Goal: Check status

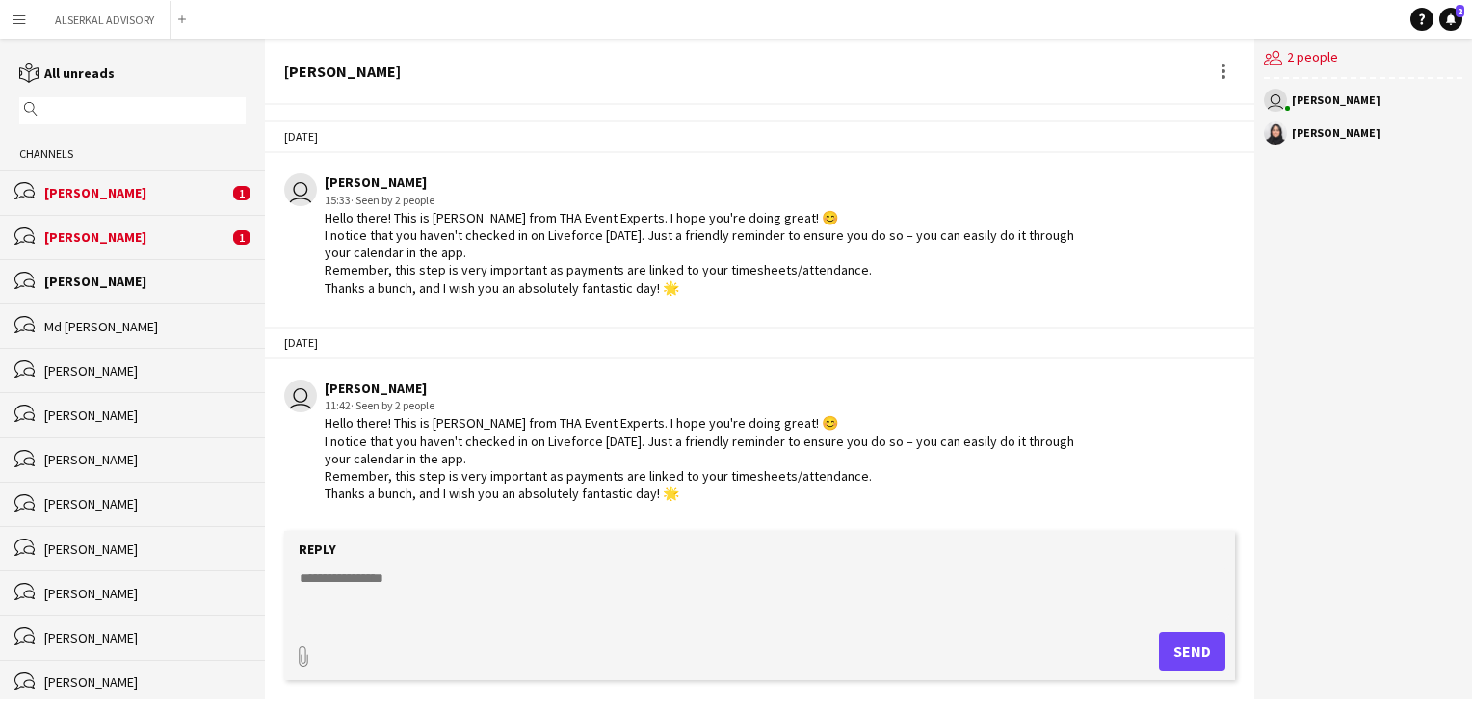
scroll to position [1493, 0]
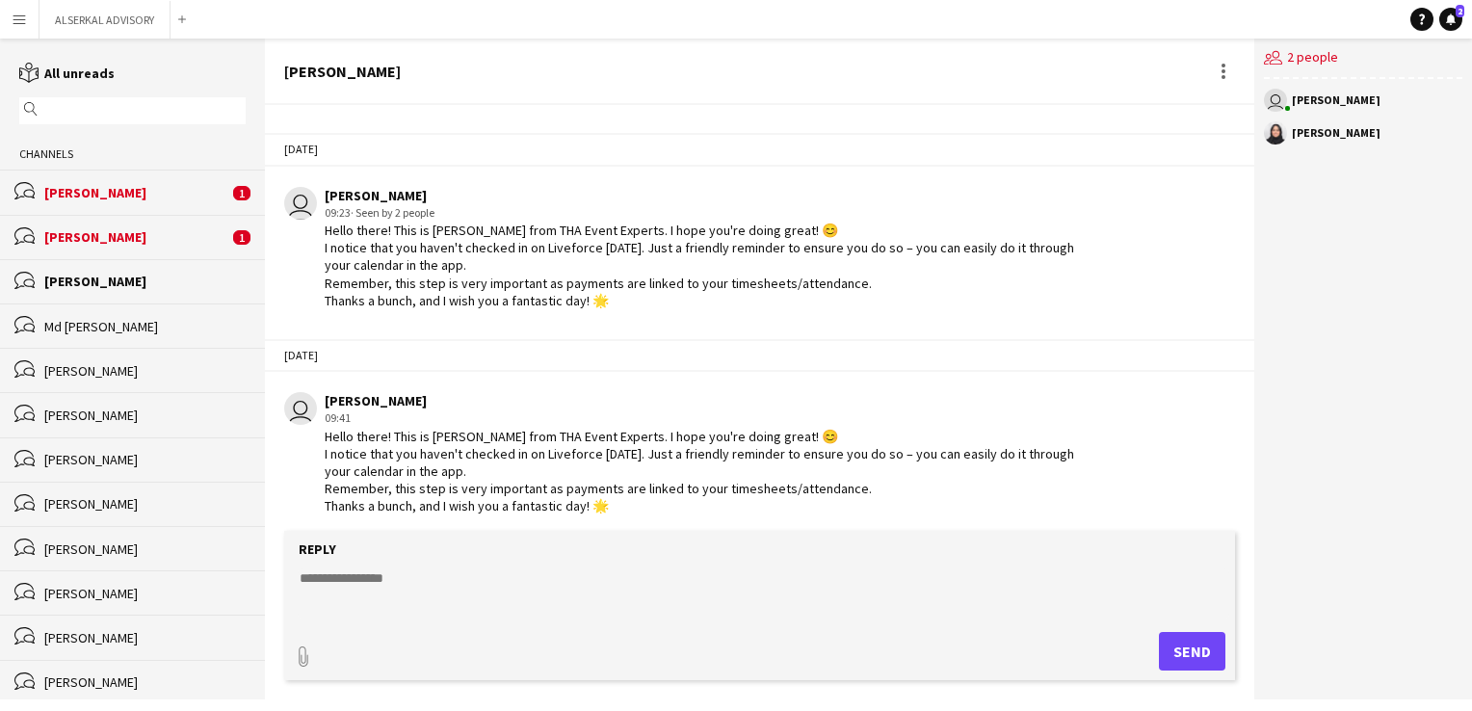
click at [13, 19] on app-icon "Menu" at bounding box center [19, 19] width 15 height 15
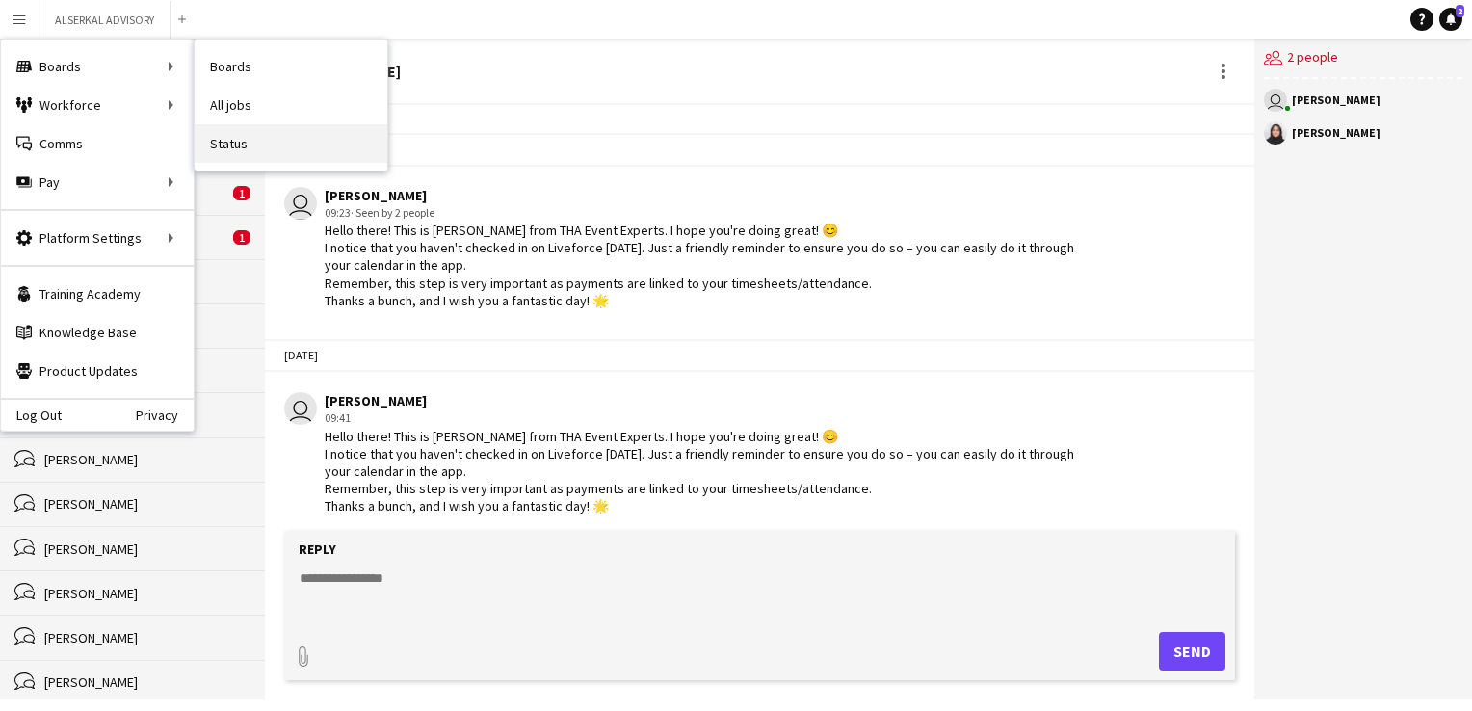
click at [224, 143] on link "Status" at bounding box center [291, 143] width 193 height 39
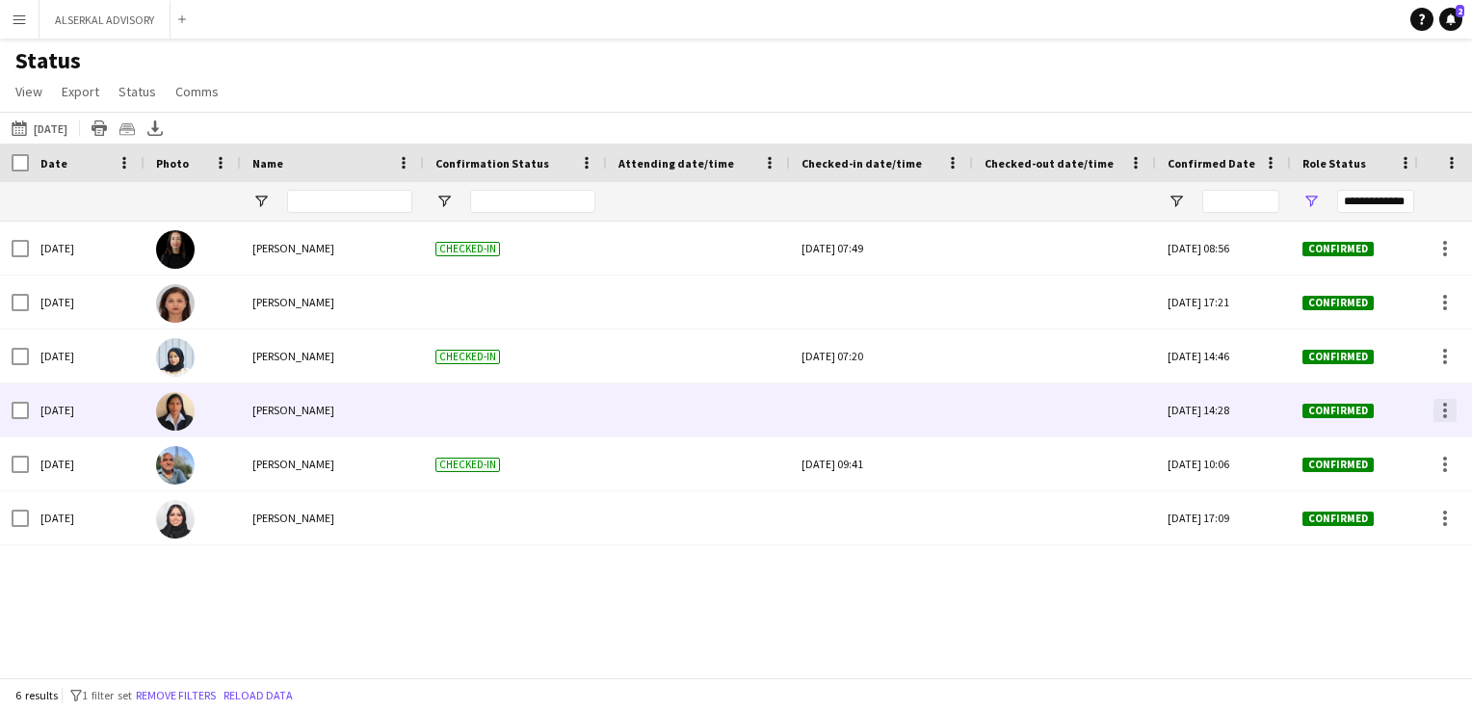
click at [1452, 417] on div at bounding box center [1445, 410] width 23 height 23
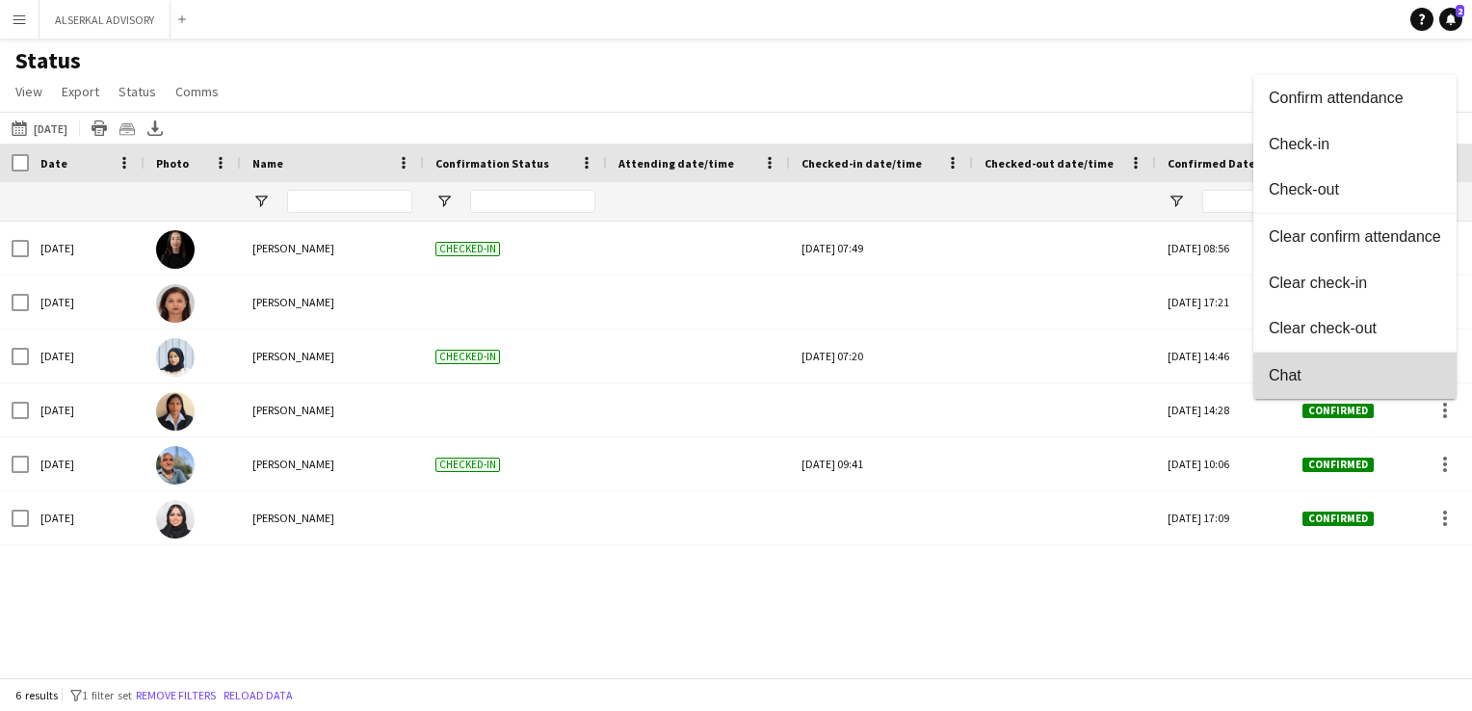
click at [1361, 379] on span "Chat" at bounding box center [1355, 375] width 172 height 17
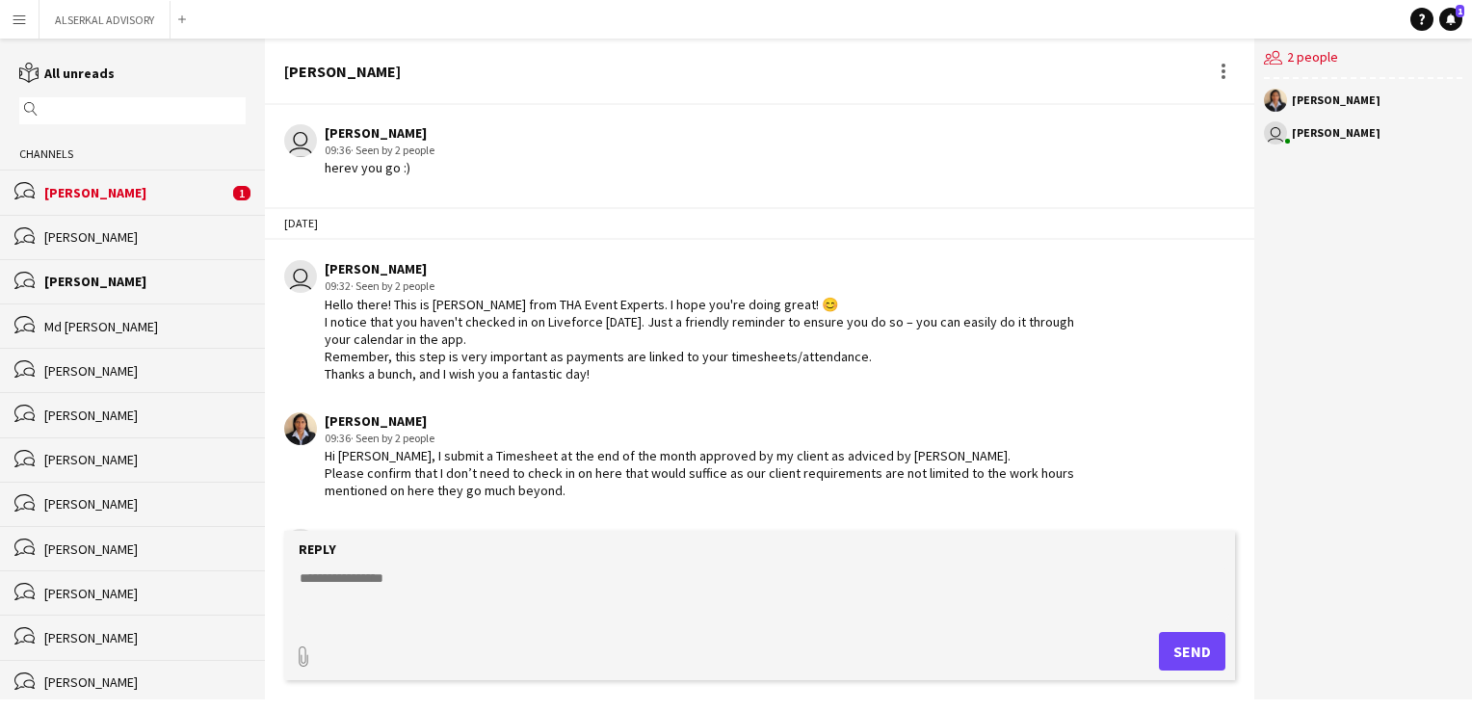
scroll to position [2432, 0]
